Goal: Task Accomplishment & Management: Use online tool/utility

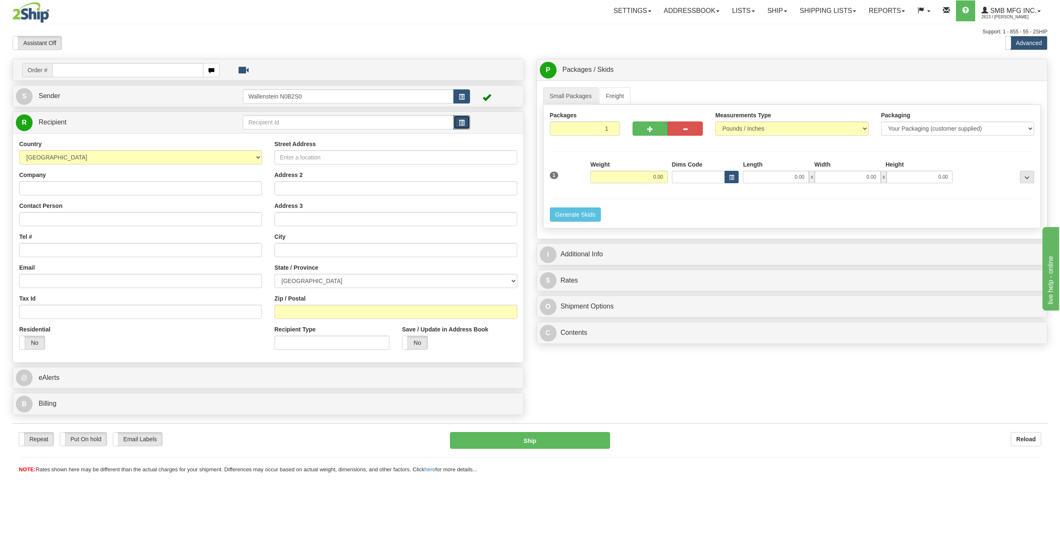
click at [459, 122] on span "button" at bounding box center [462, 122] width 6 height 5
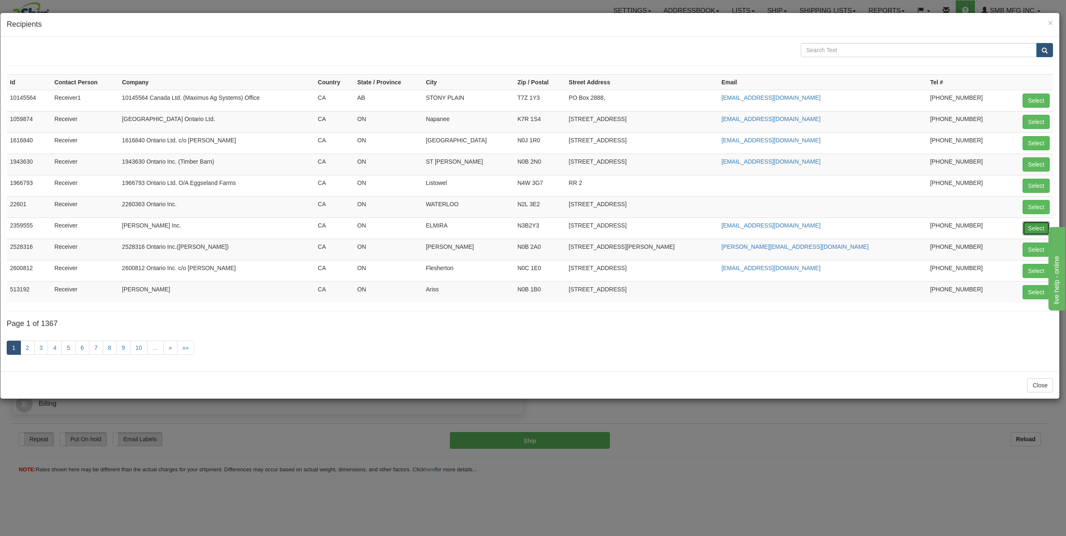
click at [1034, 231] on button "Select" at bounding box center [1036, 228] width 27 height 14
type input "2359555"
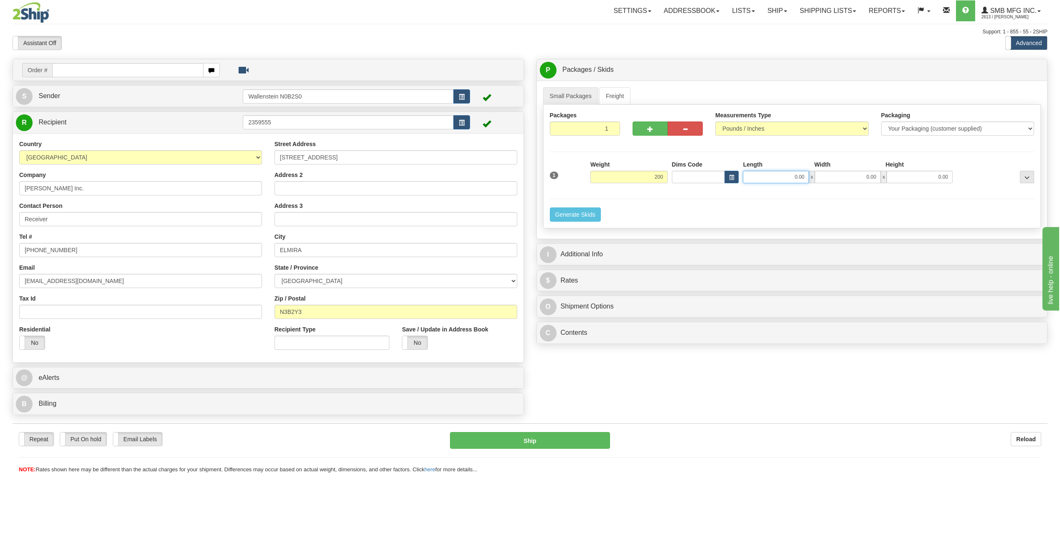
type input "200.00"
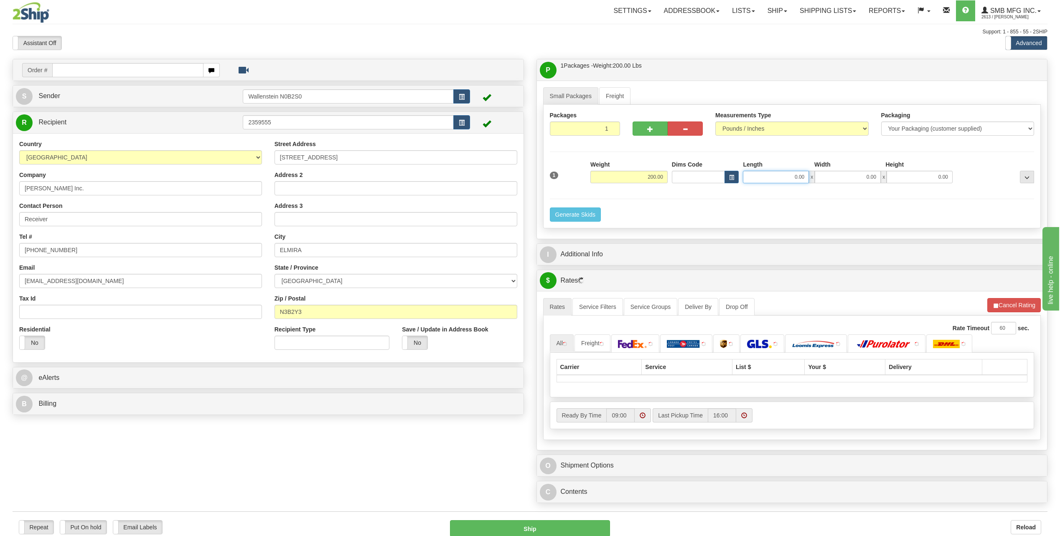
click at [784, 175] on input "0.00" at bounding box center [776, 177] width 66 height 13
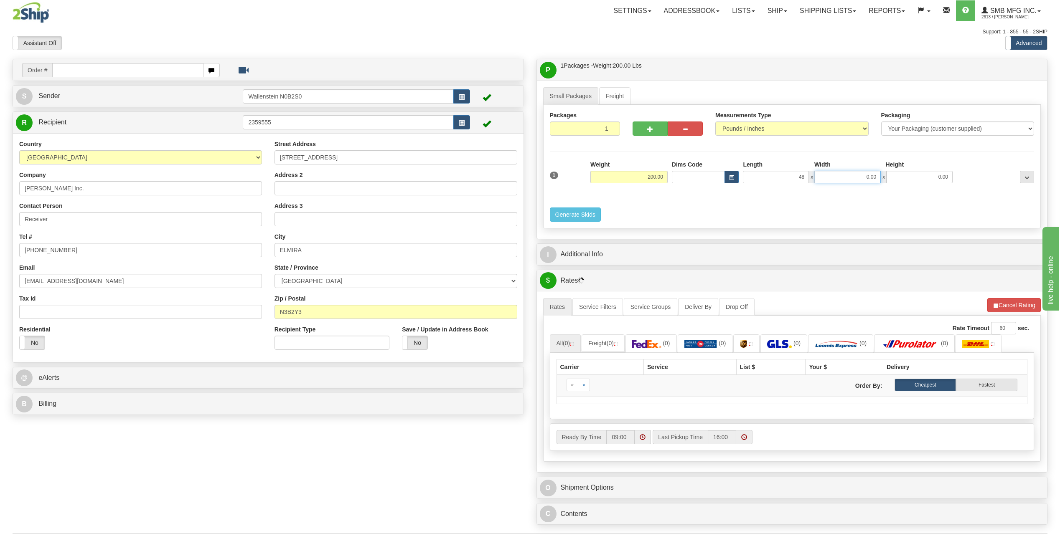
type input "48.00"
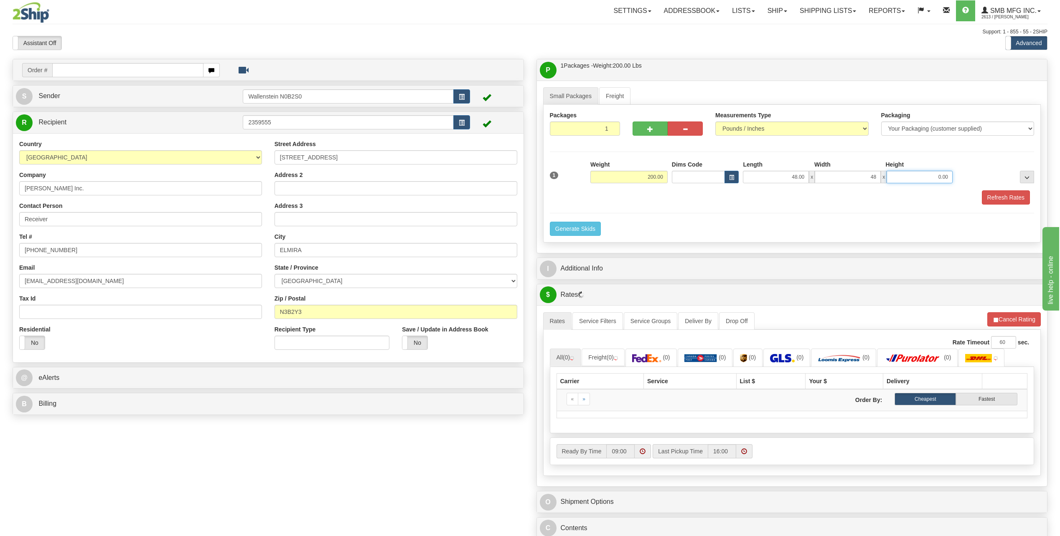
type input "48.00"
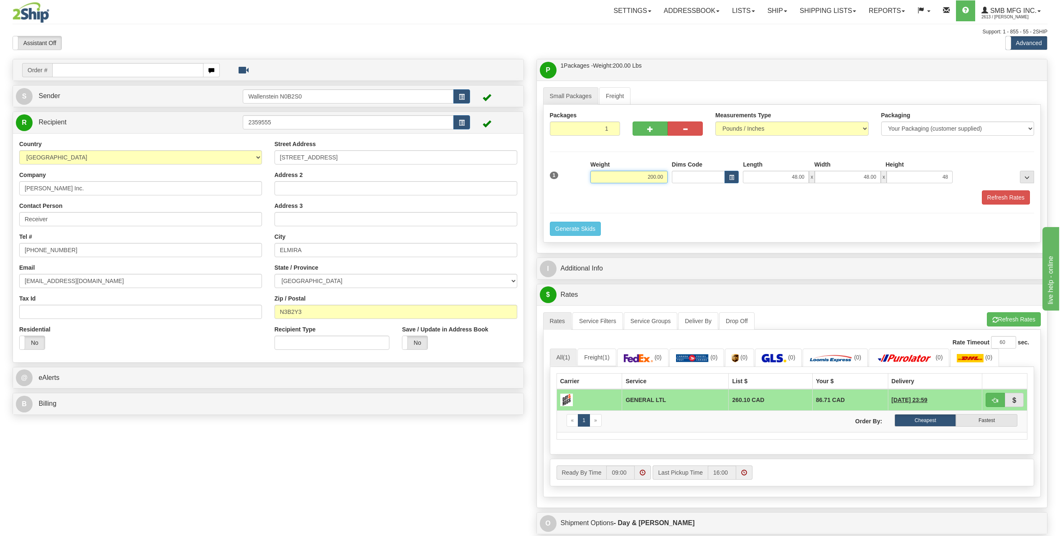
type input "48.00"
click at [630, 180] on input "200.00" at bounding box center [628, 177] width 77 height 13
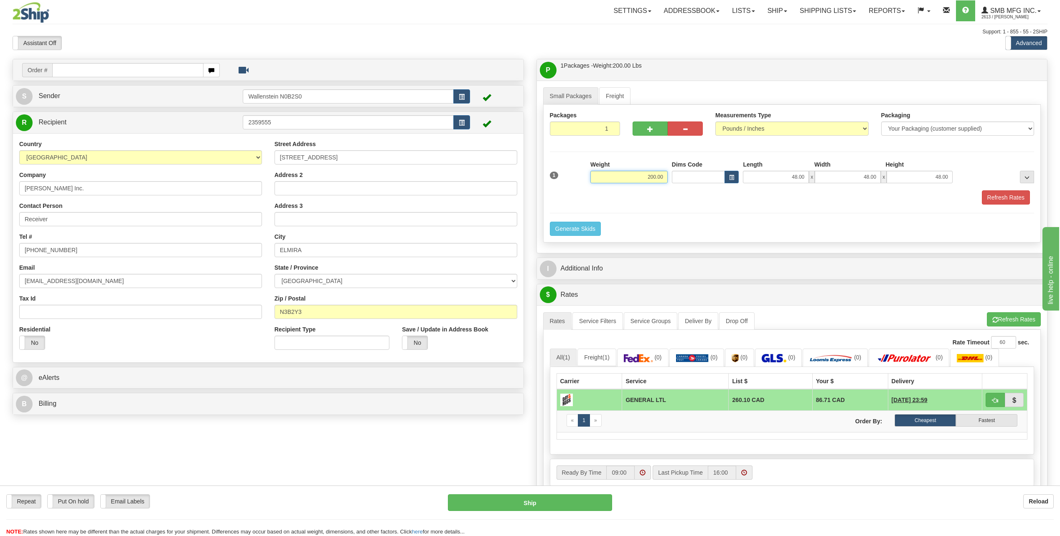
click at [630, 180] on input "200.00" at bounding box center [628, 177] width 77 height 13
click at [993, 195] on button "Refresh Rates" at bounding box center [1006, 197] width 48 height 14
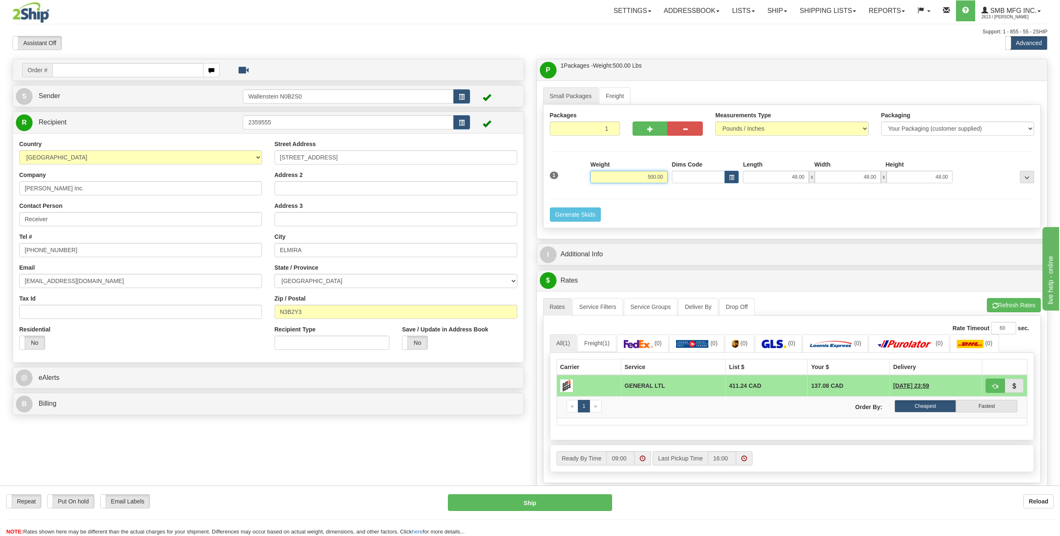
click at [630, 179] on input "500.00" at bounding box center [628, 177] width 77 height 13
drag, startPoint x: 1016, startPoint y: 304, endPoint x: 1011, endPoint y: 304, distance: 5.4
click at [1016, 304] on li "Refresh Rates Cancel Rating" at bounding box center [1014, 305] width 54 height 14
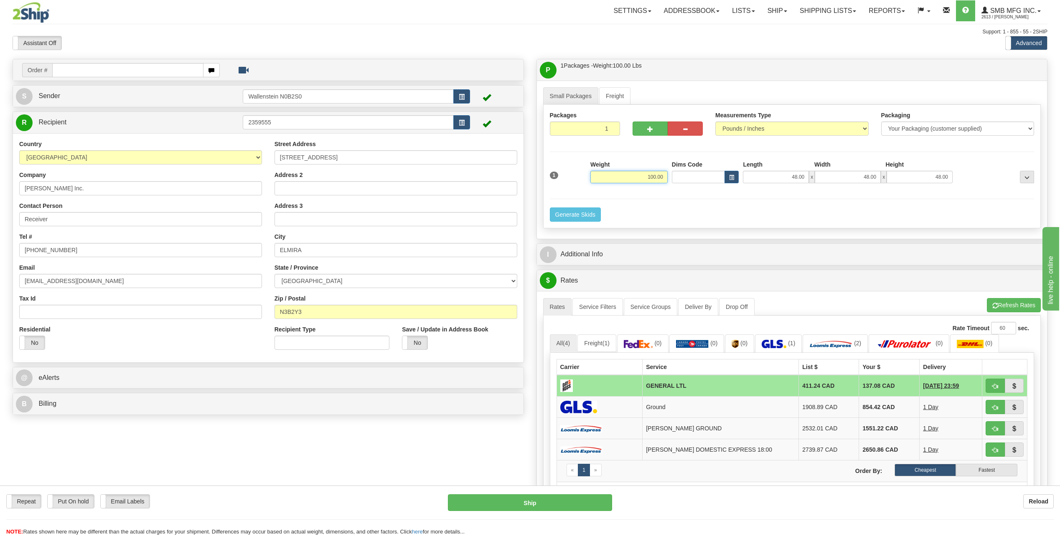
click at [624, 178] on input "100.00" at bounding box center [628, 177] width 77 height 13
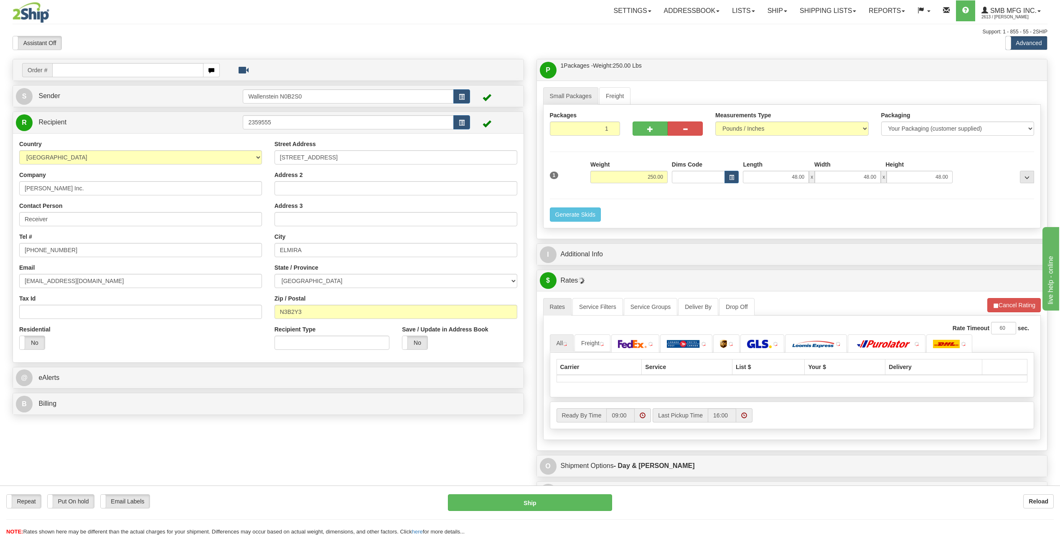
click at [1019, 305] on li "Refresh Rates Cancel Rating" at bounding box center [1013, 305] width 53 height 14
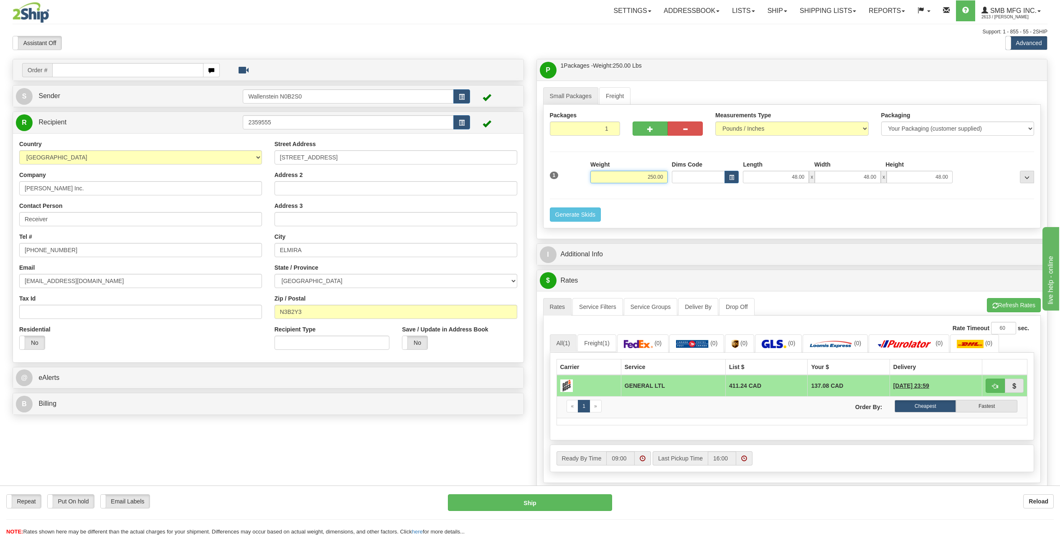
click at [631, 178] on input "250.00" at bounding box center [628, 177] width 77 height 13
type input "200.00"
click at [1005, 299] on li "Refresh Rates Cancel Rating" at bounding box center [1014, 305] width 54 height 14
click at [1000, 305] on button "Refresh Rates" at bounding box center [1014, 305] width 54 height 14
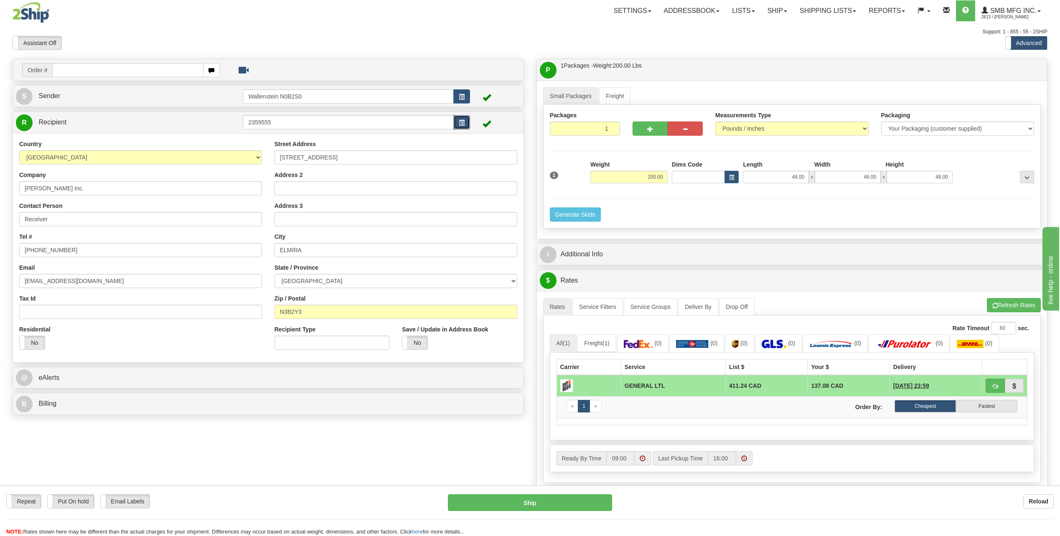
click at [460, 119] on button "button" at bounding box center [461, 122] width 17 height 14
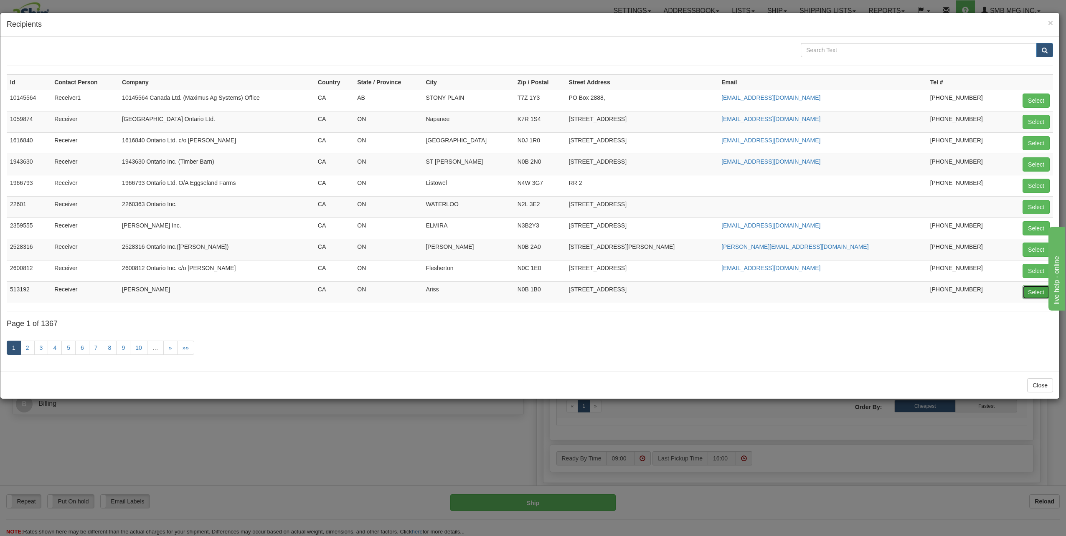
click at [1030, 293] on button "Select" at bounding box center [1036, 292] width 27 height 14
type input "513192"
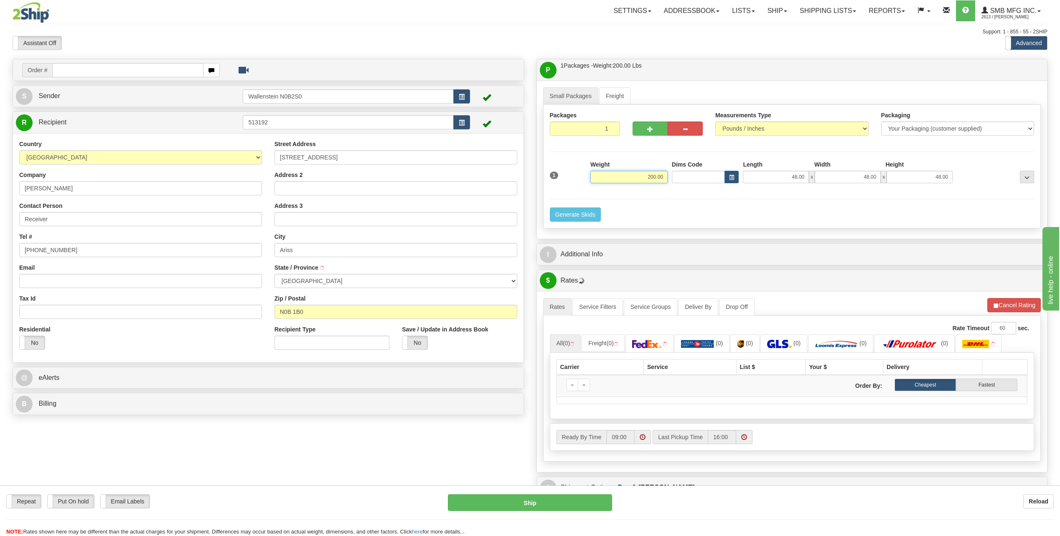
type input "ARISS"
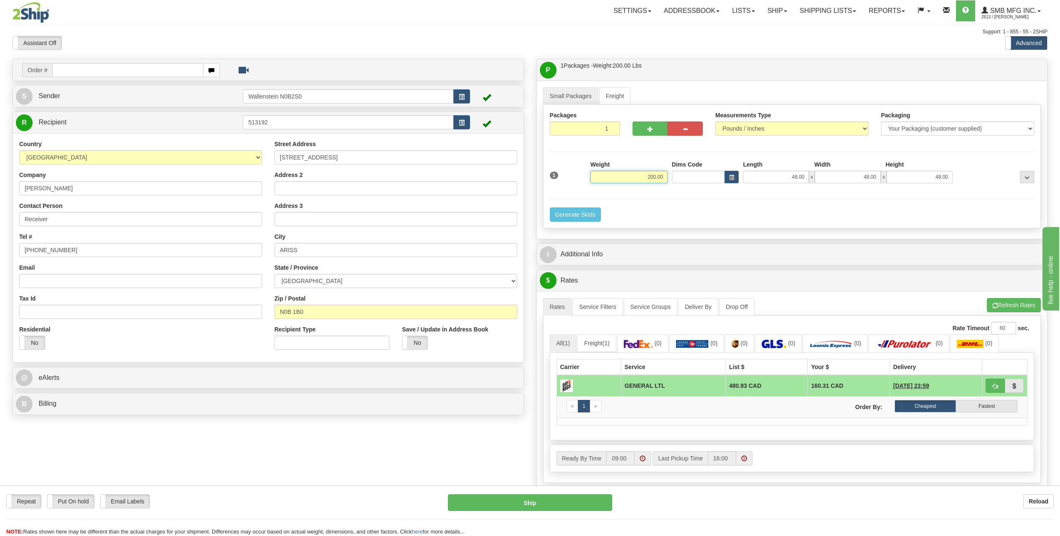
click at [630, 179] on input "200.00" at bounding box center [628, 177] width 77 height 13
type input "500.00"
click at [1014, 306] on li "Refresh Rates Cancel Rating" at bounding box center [1014, 305] width 54 height 14
click at [460, 125] on span "button" at bounding box center [462, 122] width 6 height 5
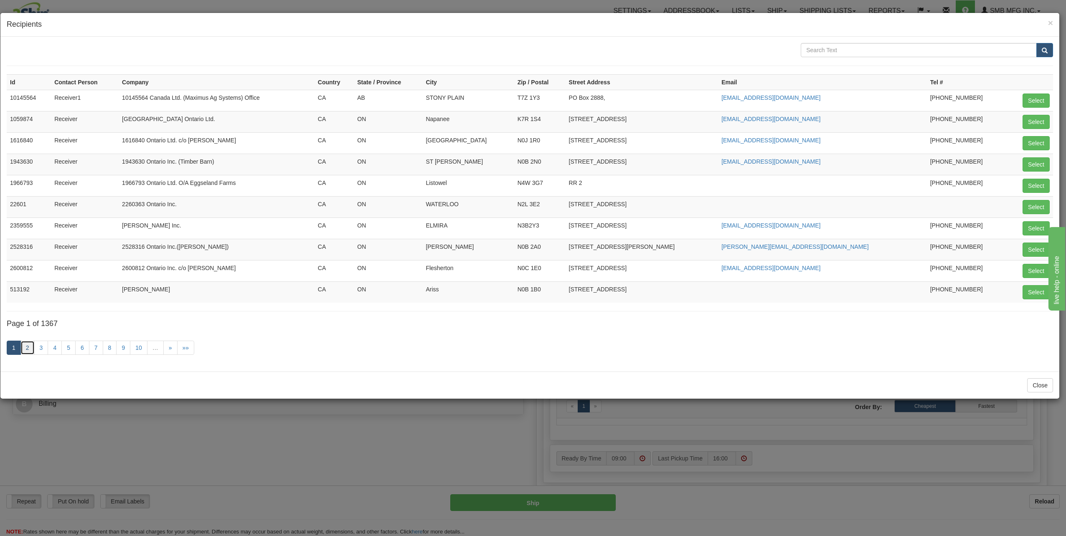
click at [24, 349] on link "2" at bounding box center [27, 348] width 14 height 14
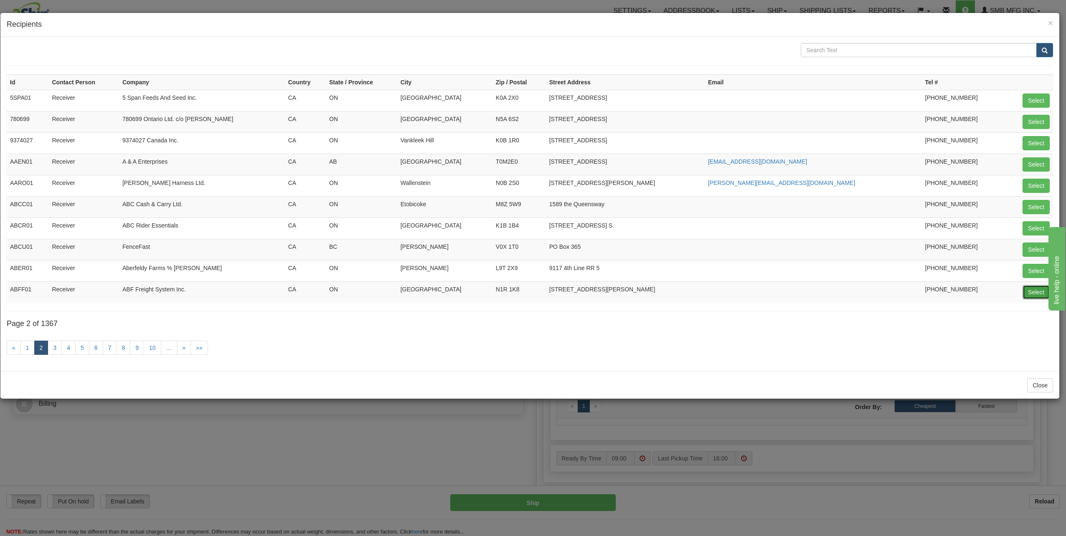
click at [1031, 291] on button "Select" at bounding box center [1036, 292] width 27 height 14
type input "ABFF01"
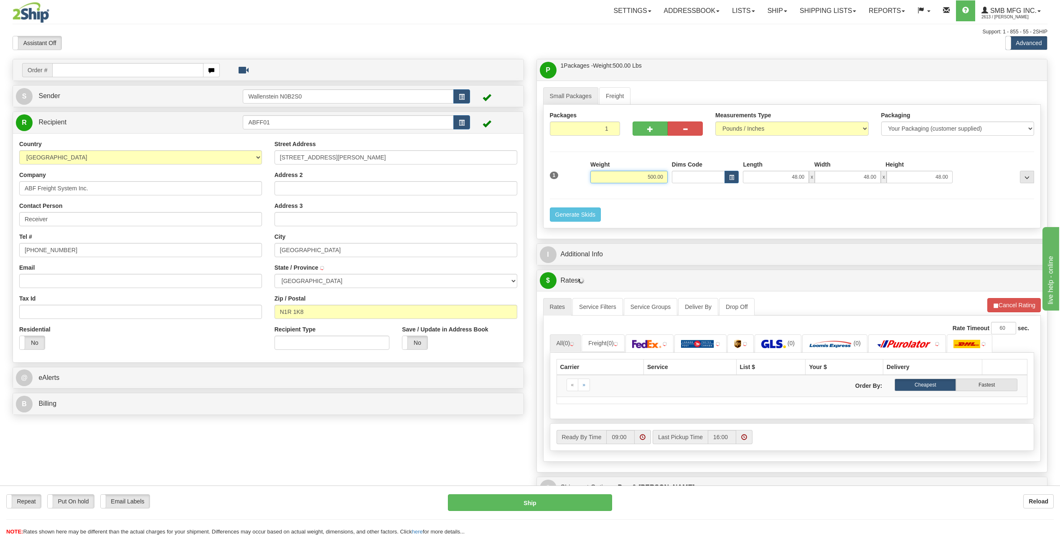
type input "[GEOGRAPHIC_DATA]"
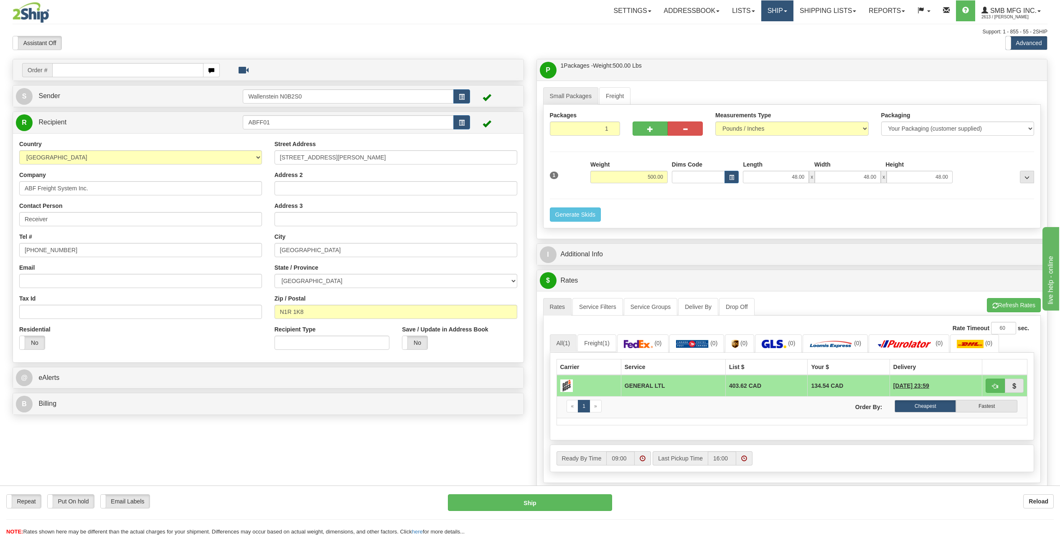
click at [778, 11] on link "Ship" at bounding box center [777, 10] width 32 height 21
click at [742, 28] on span "Ship Screen" at bounding box center [742, 29] width 32 height 7
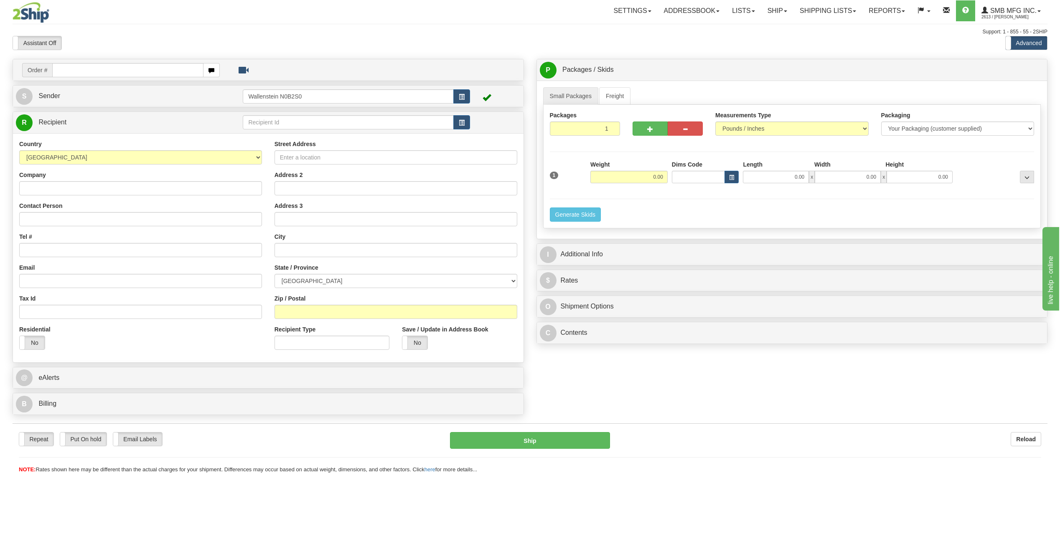
drag, startPoint x: 530, startPoint y: 226, endPoint x: 676, endPoint y: 98, distance: 193.6
click at [530, 226] on div "P Packages / Skids 1 Packages - Weight: 0.00 Lbs 1 Skids - Weight: NaN Lbs Ship…" at bounding box center [792, 204] width 524 height 290
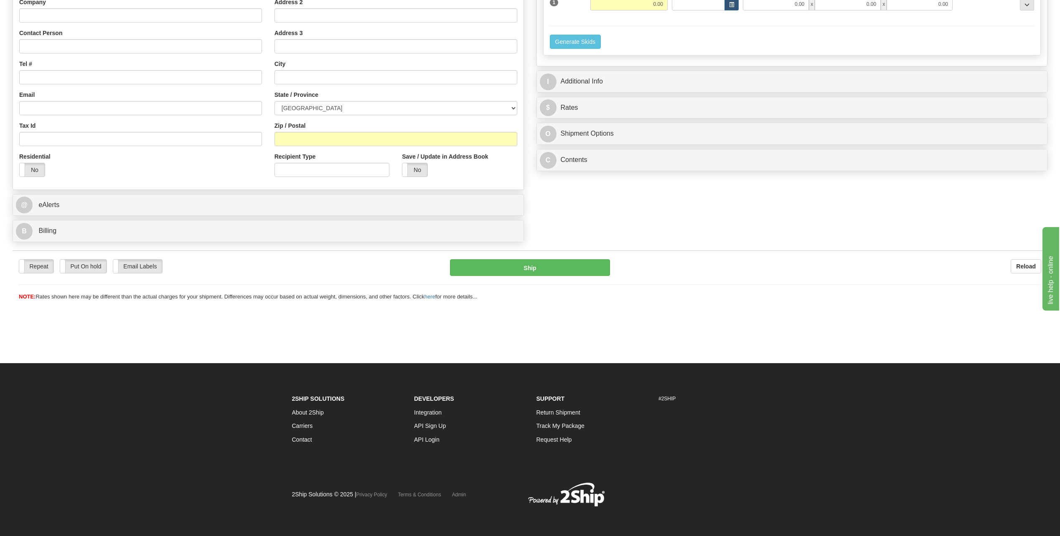
click at [303, 410] on link "About 2Ship" at bounding box center [308, 412] width 32 height 7
